Goal: Transaction & Acquisition: Purchase product/service

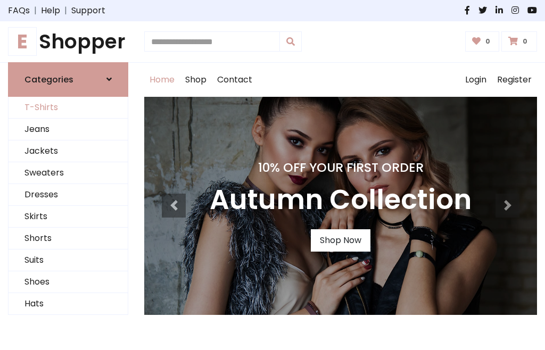
click at [68, 107] on link "T-Shirts" at bounding box center [68, 108] width 119 height 22
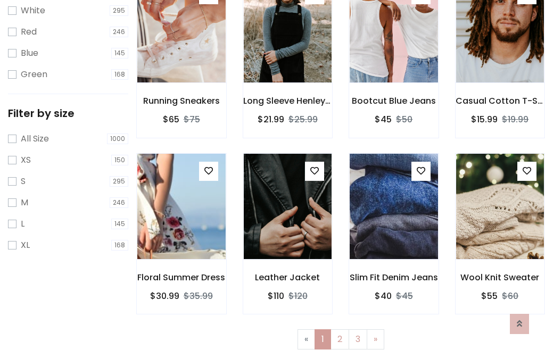
scroll to position [19, 0]
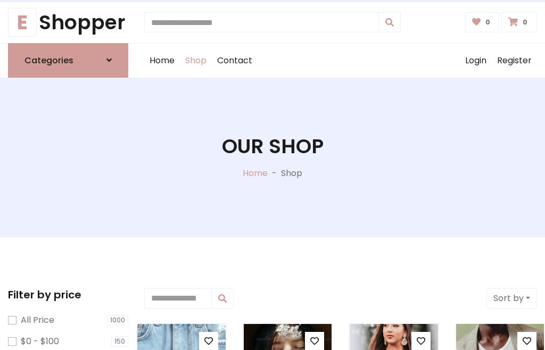
click at [272, 157] on h1 "Our Shop" at bounding box center [273, 147] width 102 height 24
click at [341, 60] on div "Home Shop Contact Log out Login Register" at bounding box center [340, 61] width 393 height 34
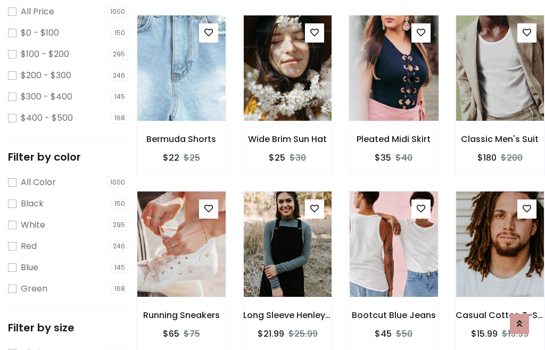
click at [393, 87] on img at bounding box center [394, 67] width 106 height 255
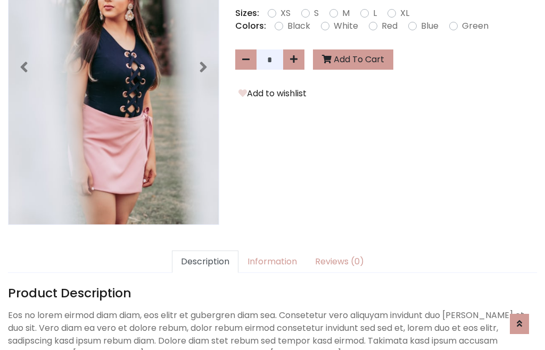
scroll to position [260, 0]
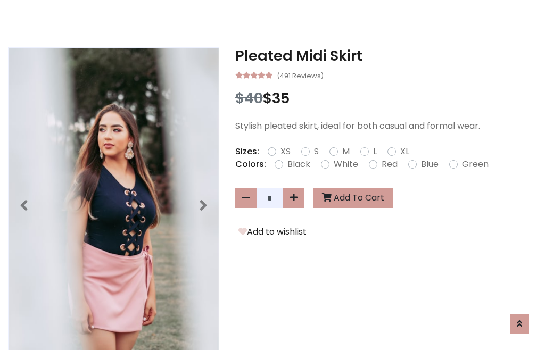
click at [386, 55] on h3 "Pleated Midi Skirt" at bounding box center [386, 55] width 302 height 17
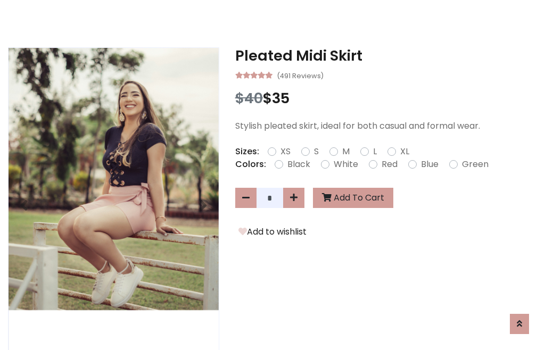
click at [386, 55] on h3 "Pleated Midi Skirt" at bounding box center [386, 55] width 302 height 17
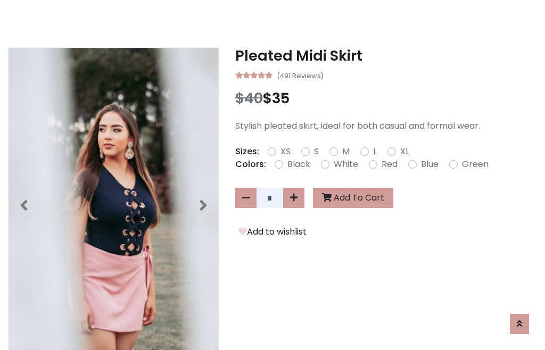
scroll to position [0, 0]
